Goal: Information Seeking & Learning: Check status

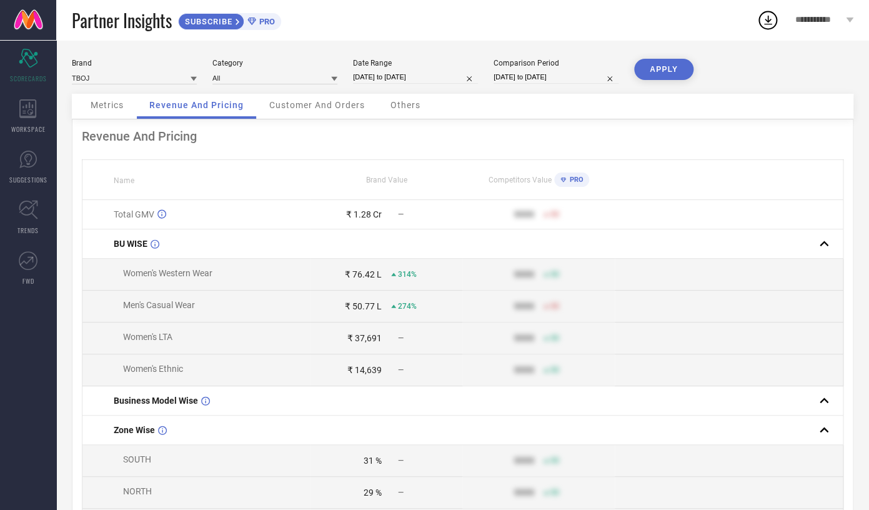
click at [112, 109] on span "Metrics" at bounding box center [107, 105] width 33 height 10
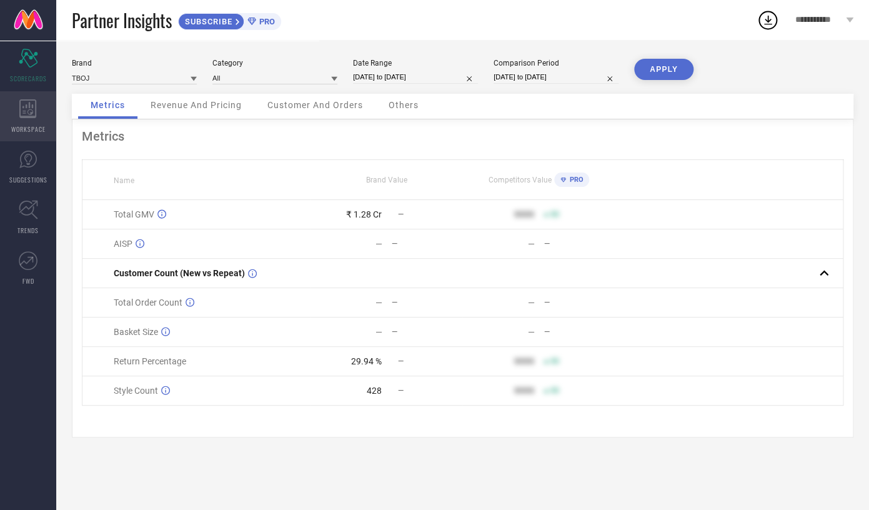
click at [37, 97] on div "WORKSPACE" at bounding box center [28, 116] width 56 height 50
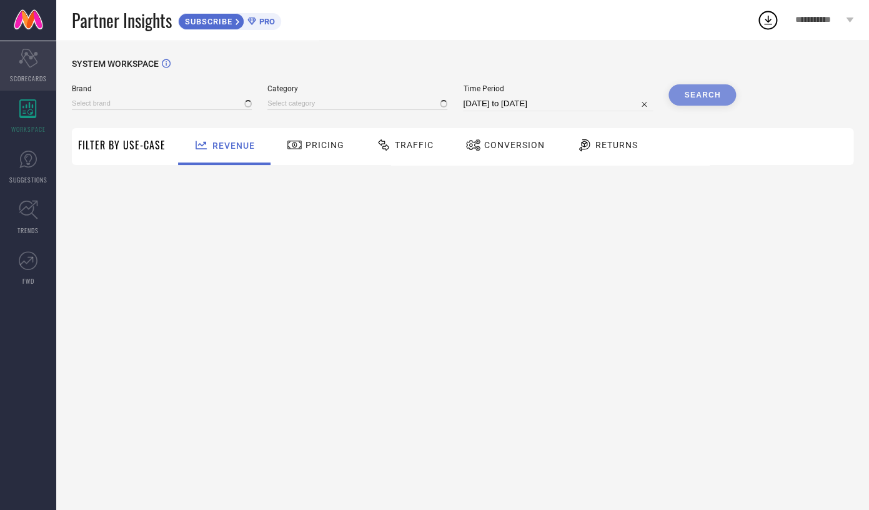
type input "TBOJ"
type input "All"
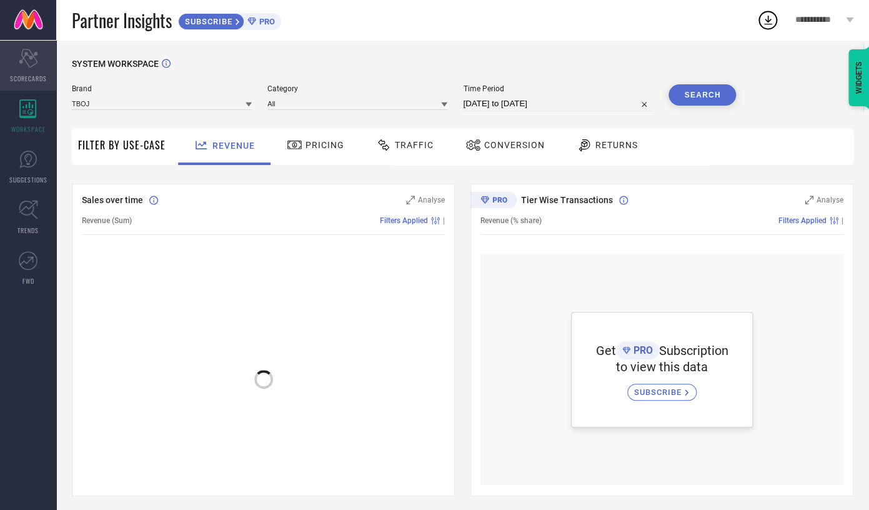
click at [36, 79] on span "SCORECARDS" at bounding box center [28, 78] width 37 height 9
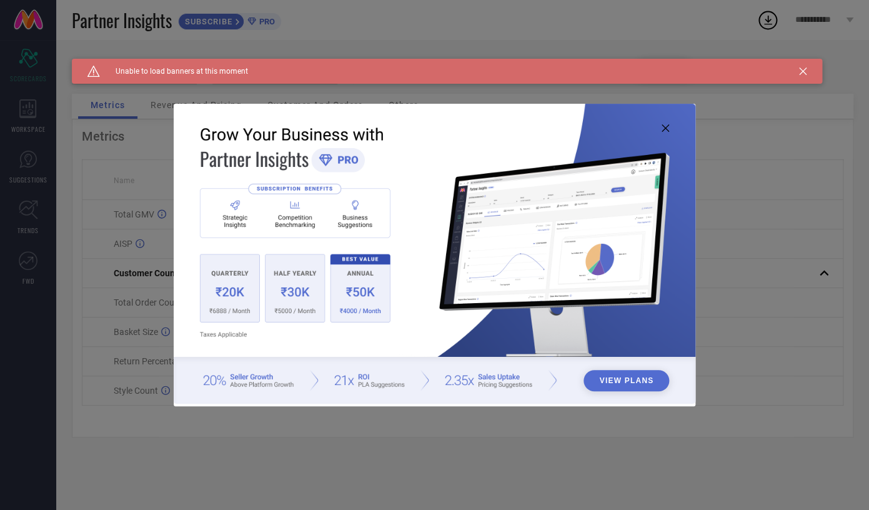
click at [667, 129] on icon at bounding box center [664, 127] width 7 height 7
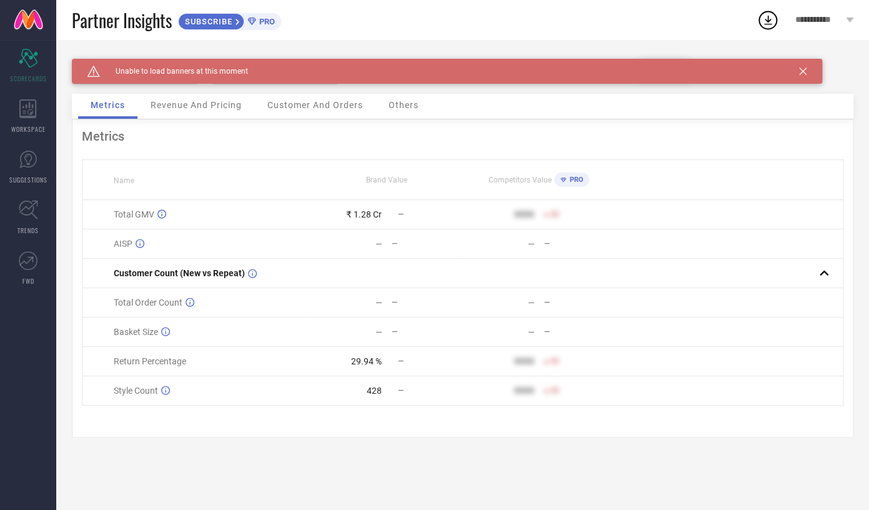
click at [203, 112] on div "Revenue And Pricing" at bounding box center [196, 106] width 116 height 25
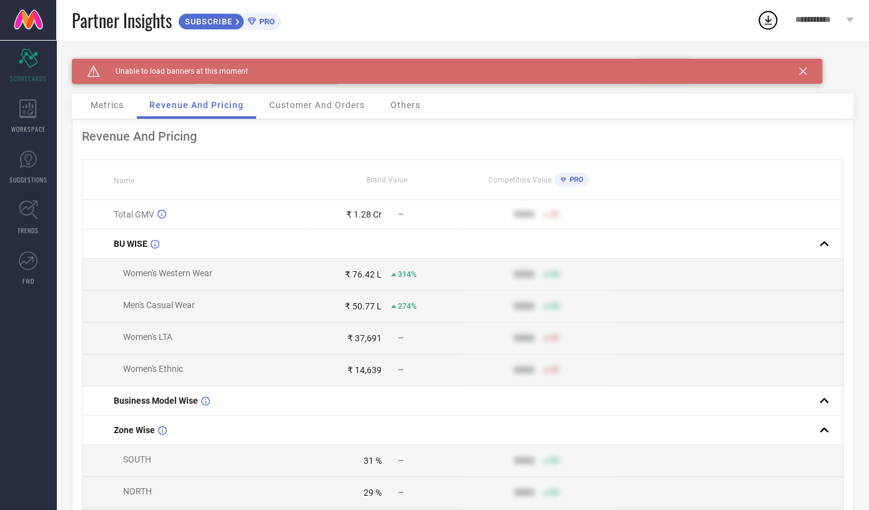
click at [91, 114] on div "Metrics" at bounding box center [107, 106] width 58 height 25
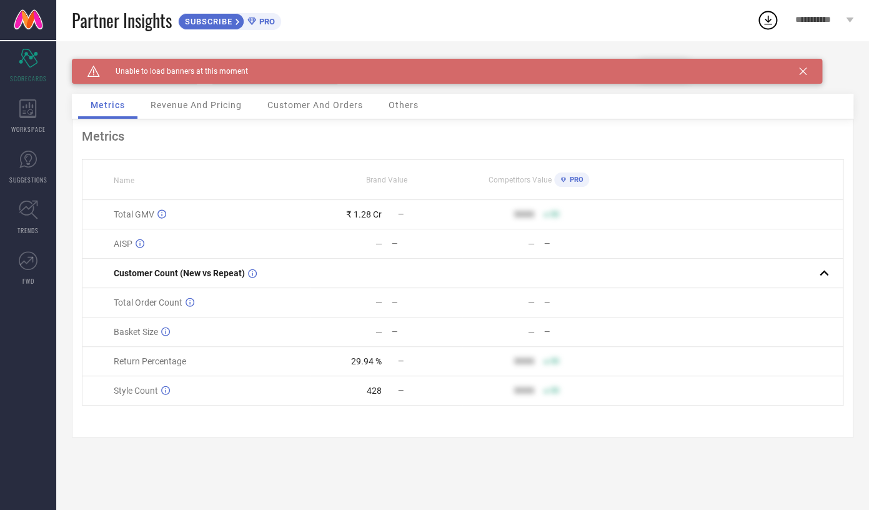
click at [161, 112] on div "Revenue And Pricing" at bounding box center [196, 106] width 116 height 25
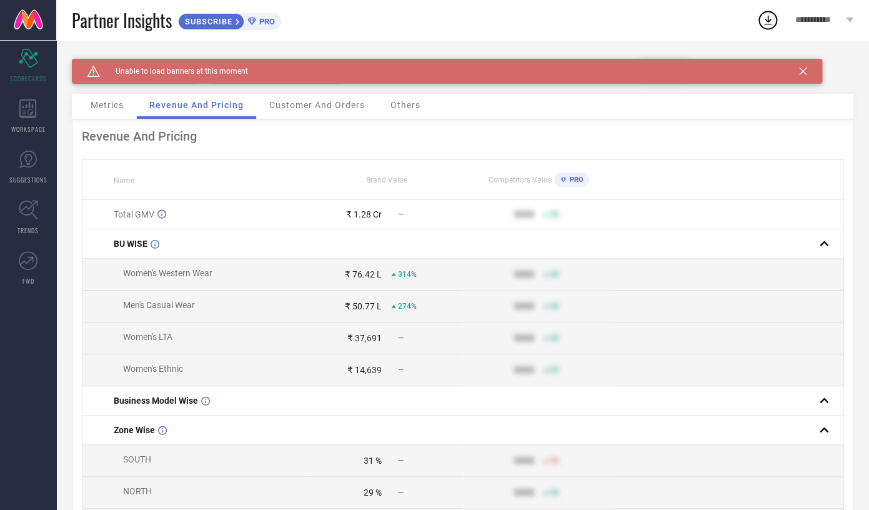
click at [125, 116] on div "Metrics" at bounding box center [107, 106] width 58 height 25
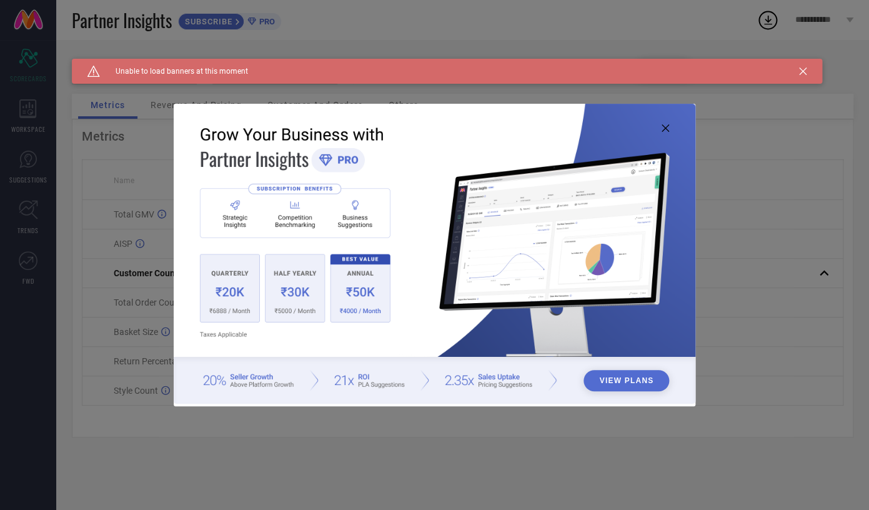
click at [664, 127] on icon at bounding box center [664, 127] width 7 height 7
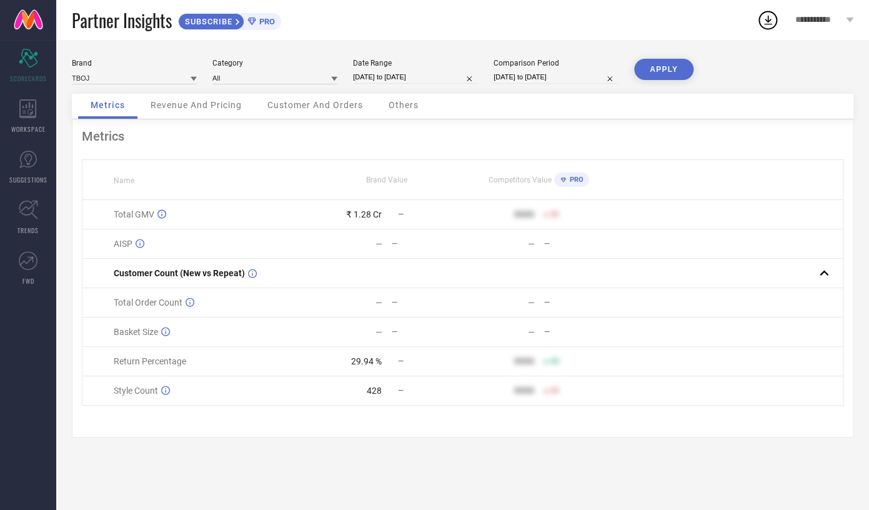
click at [366, 74] on input "[DATE] to [DATE]" at bounding box center [415, 77] width 125 height 13
select select "3"
select select "2025"
select select "4"
select select "2025"
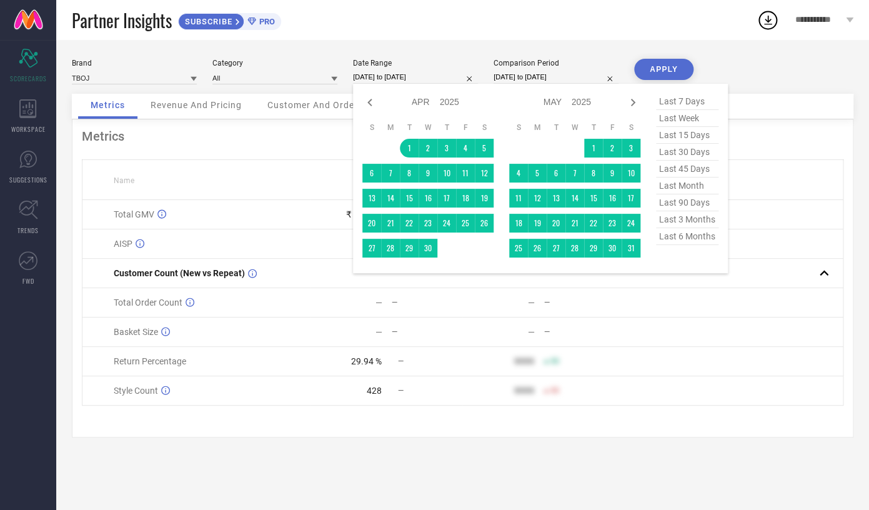
click at [678, 127] on span "last week" at bounding box center [687, 118] width 62 height 17
type input "28-09-2025 to 03-10-2025"
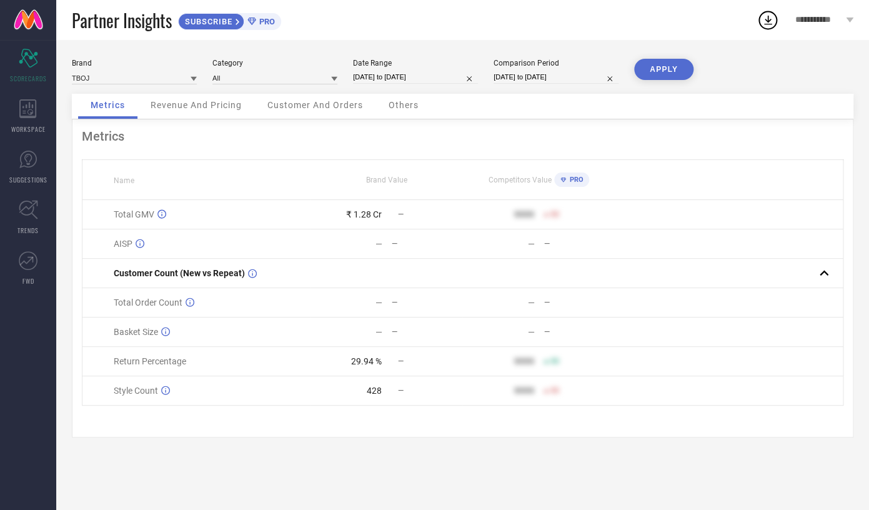
click at [420, 78] on input "28-09-2025 to 03-10-2025" at bounding box center [415, 77] width 125 height 13
select select "8"
select select "2025"
select select "9"
select select "2025"
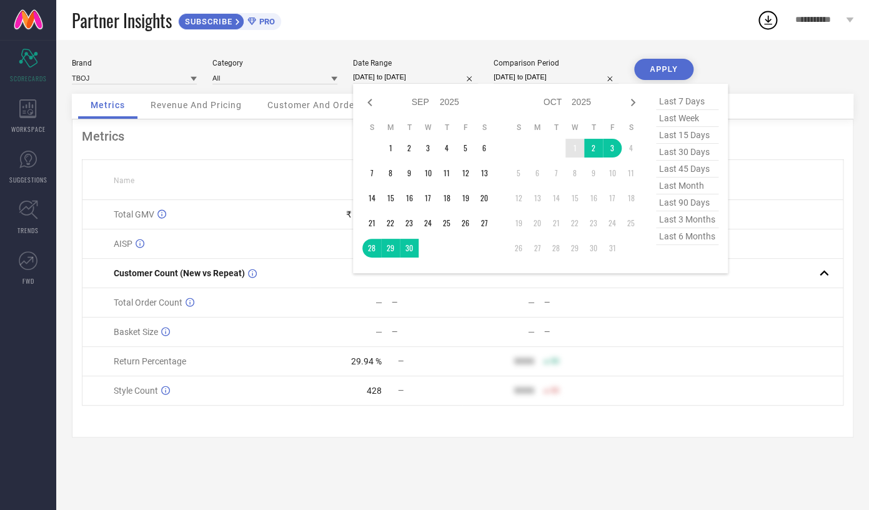
click at [573, 149] on td "1" at bounding box center [574, 148] width 19 height 19
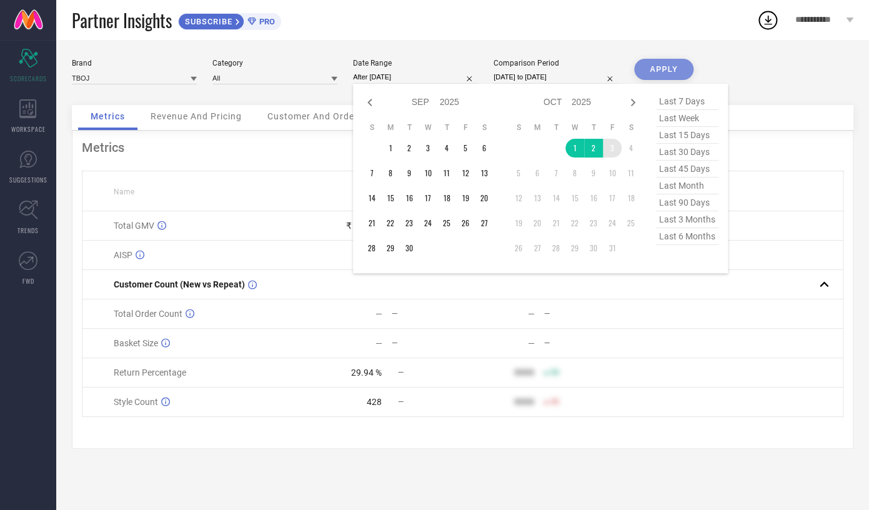
type input "01-10-2025 to 03-10-2025"
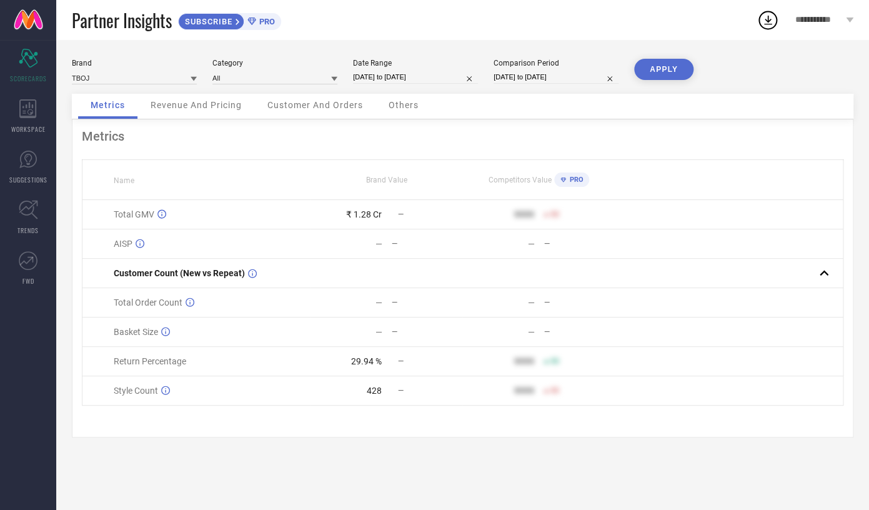
click at [656, 77] on button "APPLY" at bounding box center [663, 69] width 59 height 21
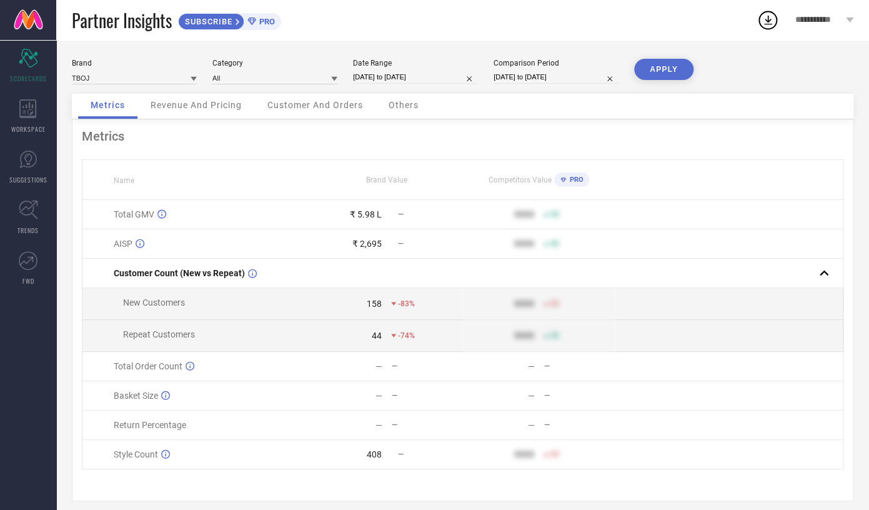
click at [186, 102] on span "Revenue And Pricing" at bounding box center [196, 105] width 91 height 10
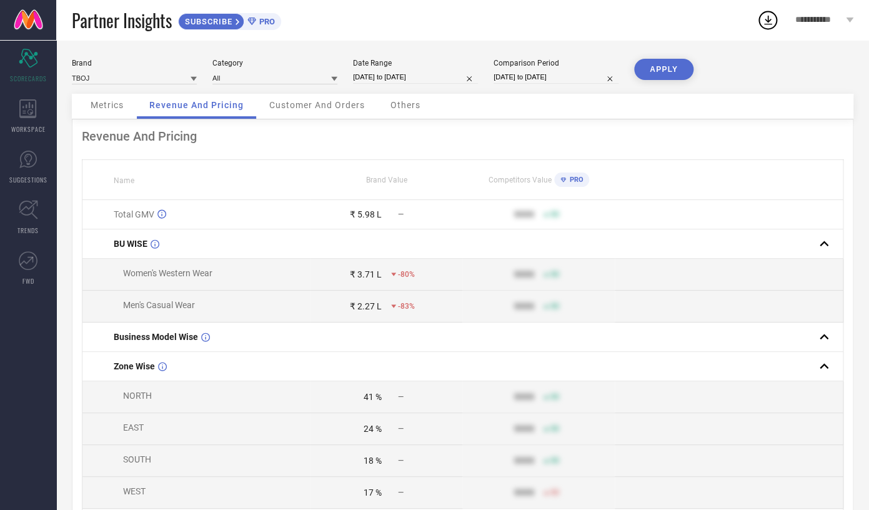
click at [117, 117] on div "Metrics" at bounding box center [107, 106] width 58 height 25
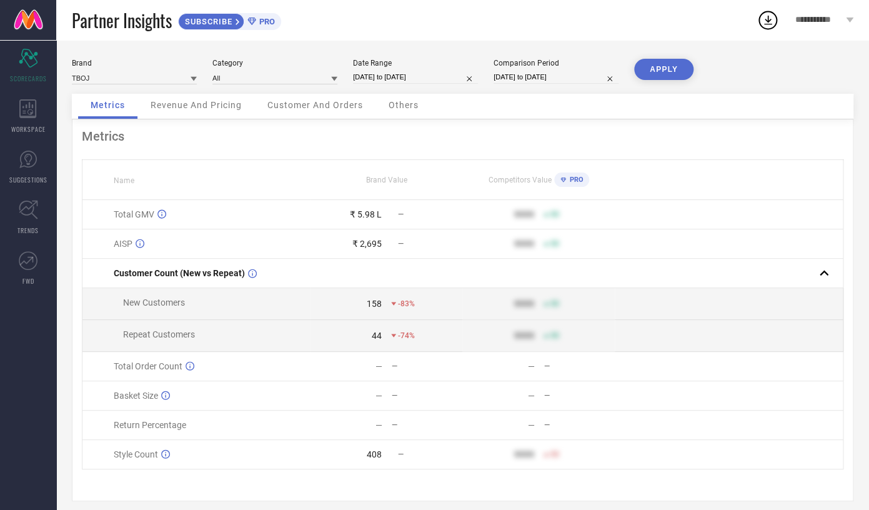
click at [175, 104] on span "Revenue And Pricing" at bounding box center [196, 105] width 91 height 10
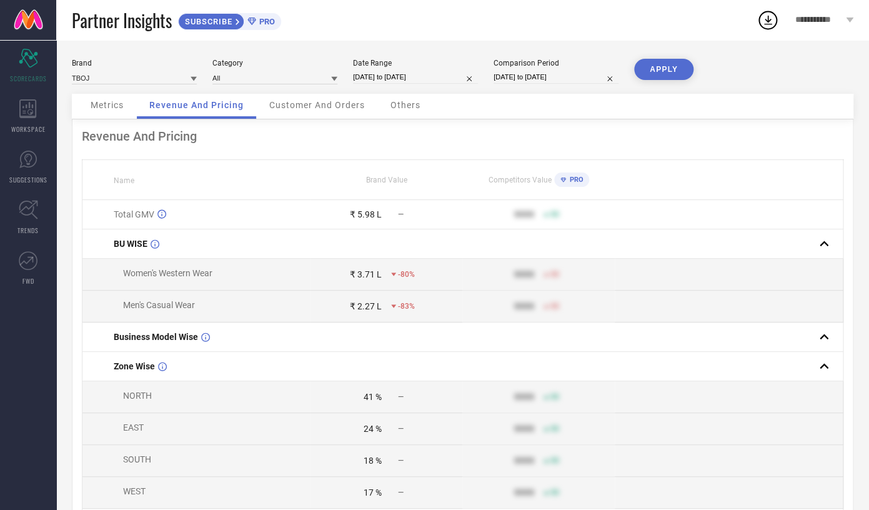
click at [301, 106] on span "Customer And Orders" at bounding box center [317, 105] width 96 height 10
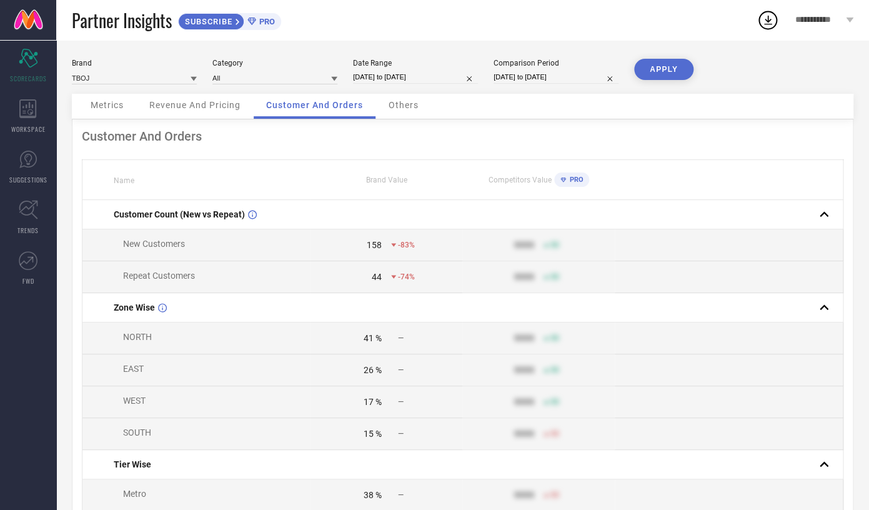
click at [206, 112] on div "Revenue And Pricing" at bounding box center [195, 106] width 116 height 25
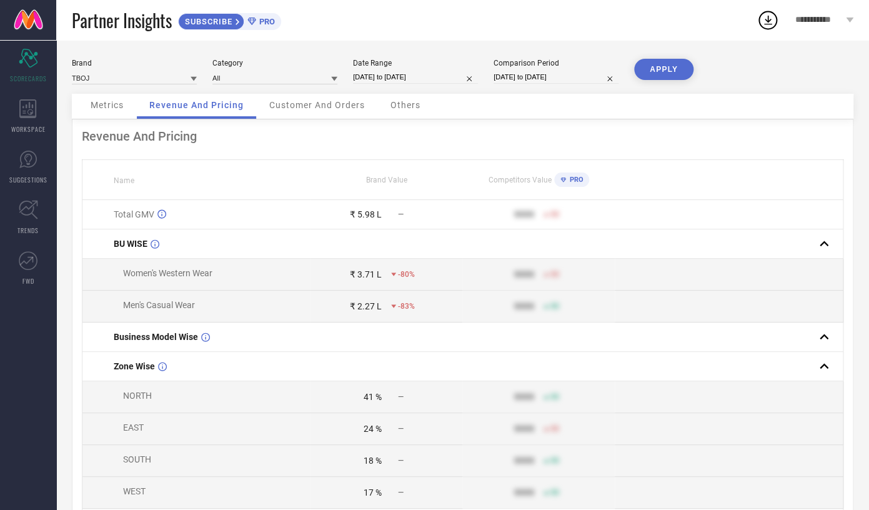
click at [111, 112] on div "Metrics" at bounding box center [107, 106] width 58 height 25
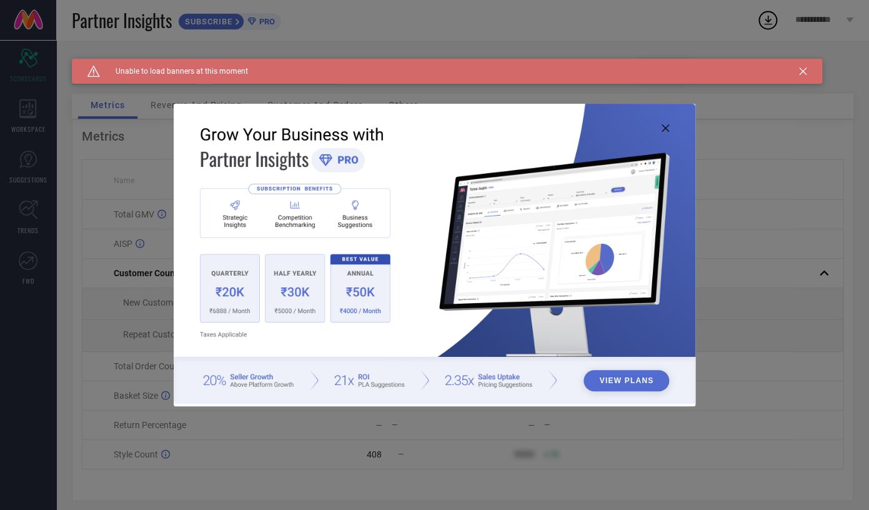
click at [666, 127] on icon at bounding box center [664, 127] width 7 height 7
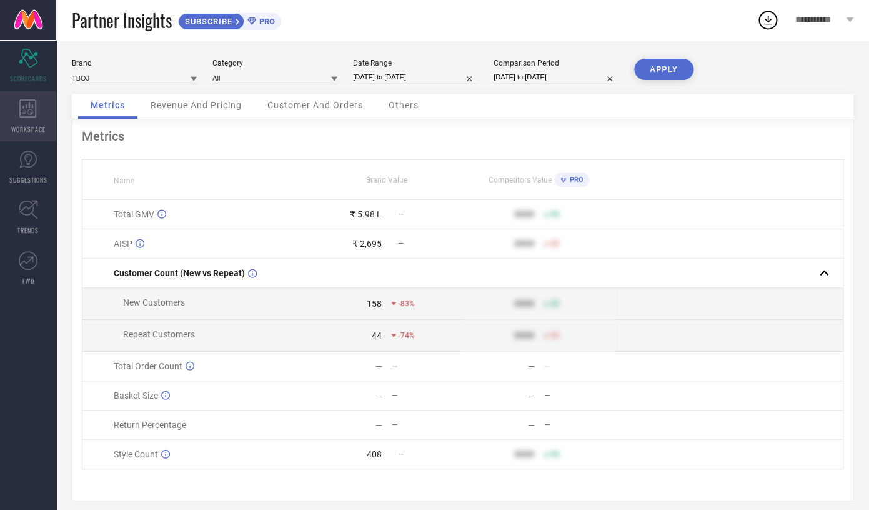
click at [49, 111] on div "WORKSPACE" at bounding box center [28, 116] width 56 height 50
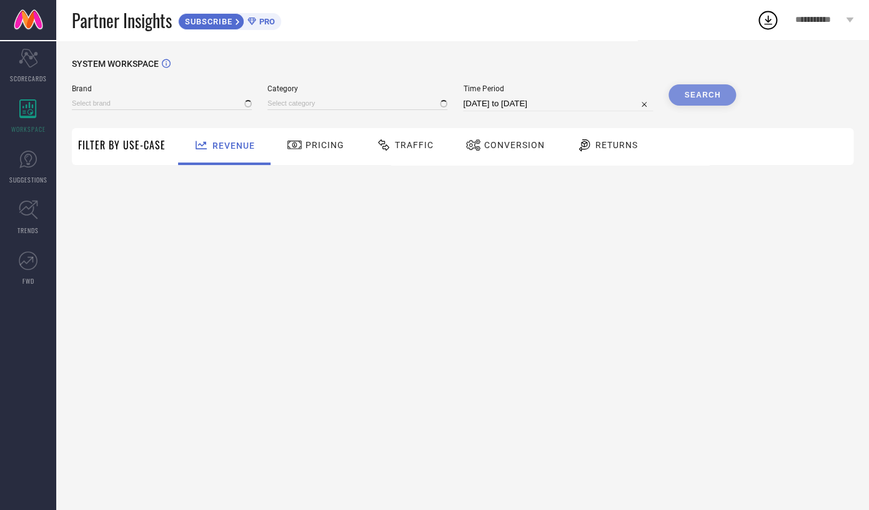
type input "TBOJ"
type input "All"
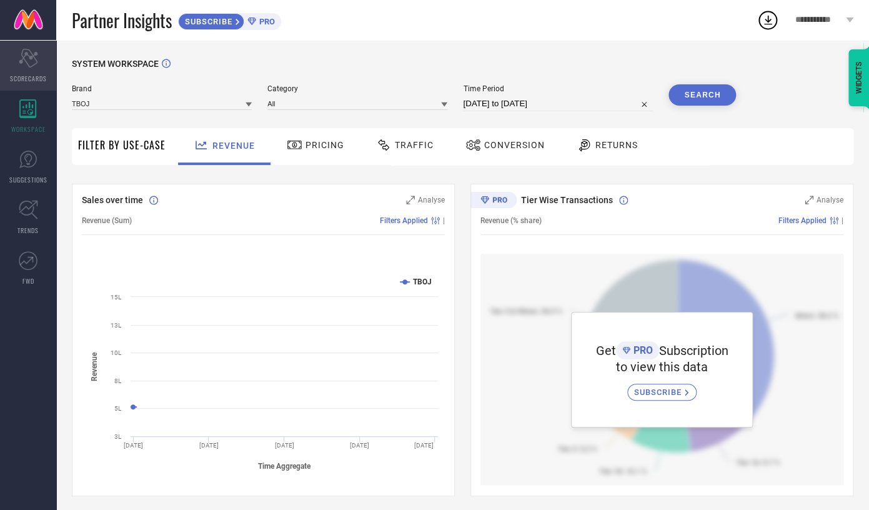
click at [32, 75] on span "SCORECARDS" at bounding box center [28, 78] width 37 height 9
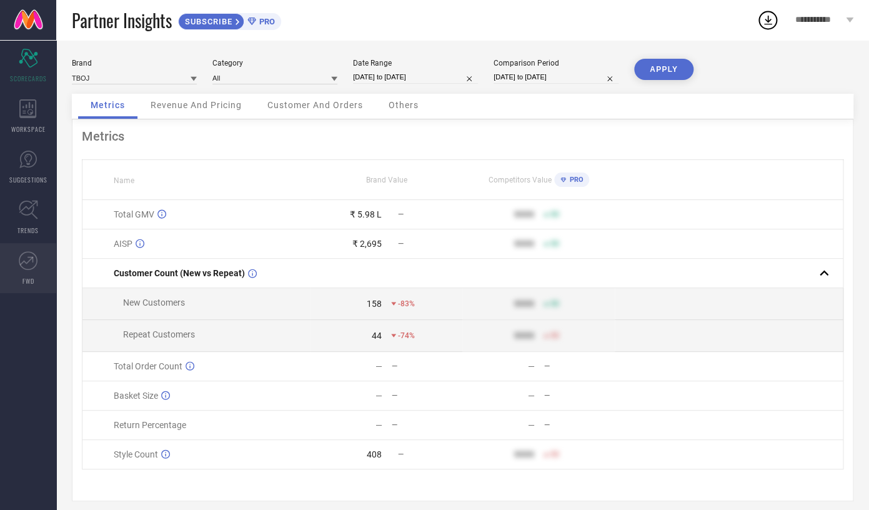
click at [29, 277] on span "FWD" at bounding box center [28, 280] width 12 height 9
